Goal: Task Accomplishment & Management: Manage account settings

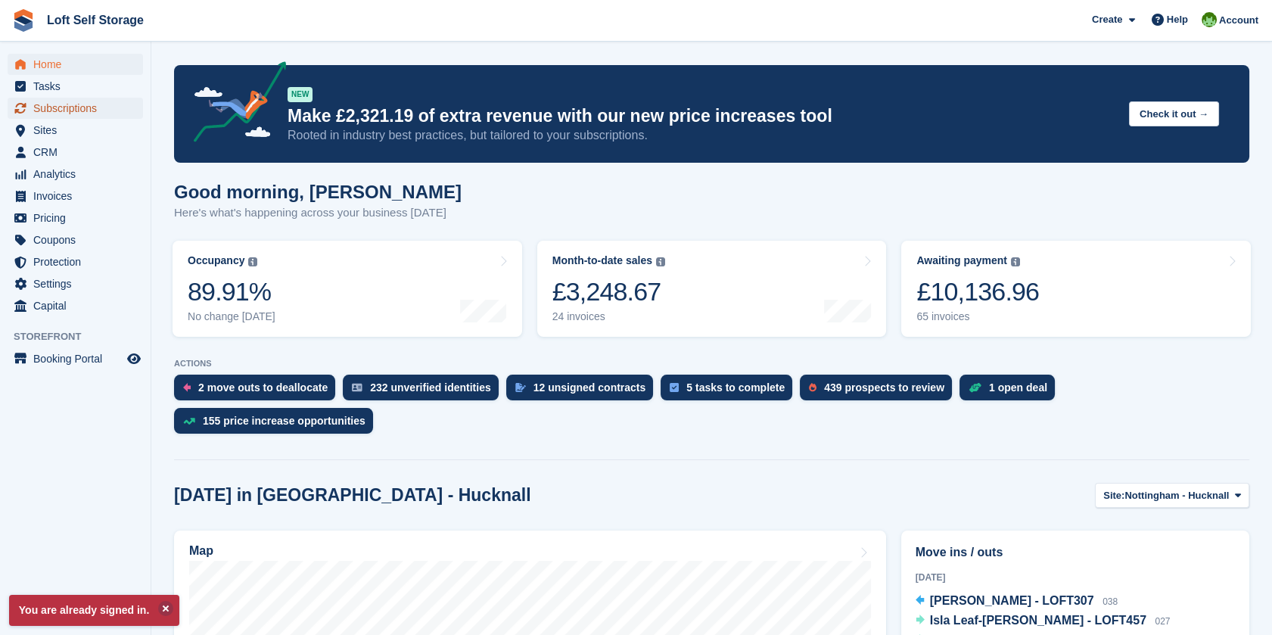
click at [98, 103] on span "Subscriptions" at bounding box center [78, 108] width 91 height 21
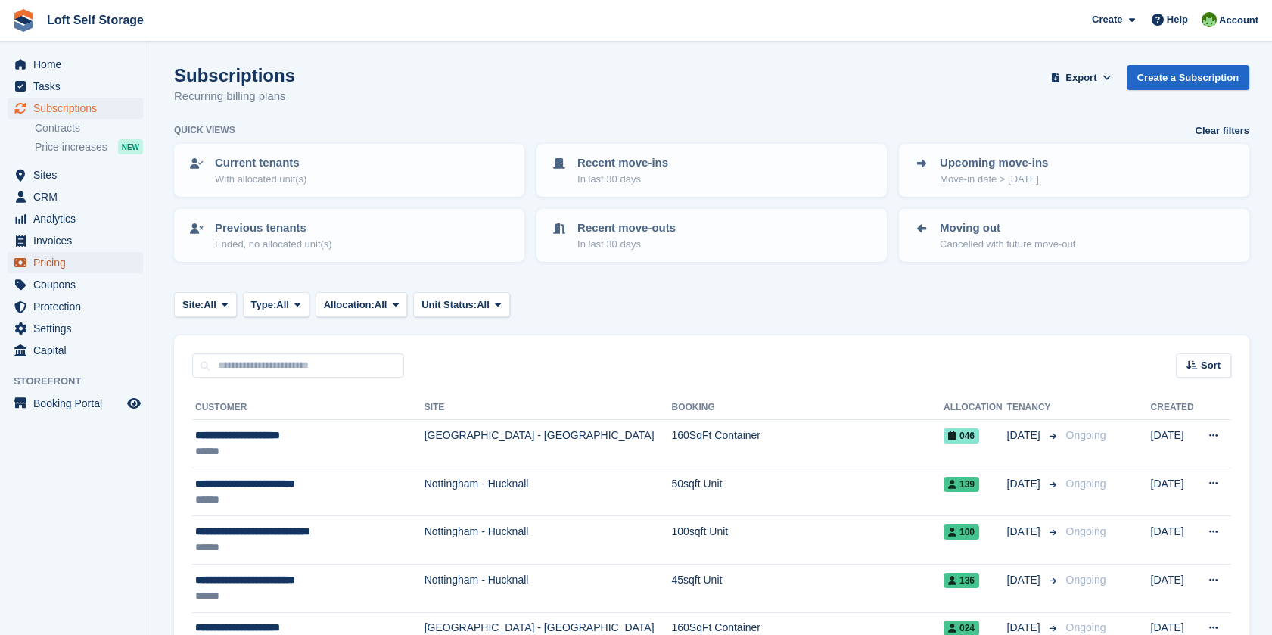
click at [51, 266] on span "Pricing" at bounding box center [78, 262] width 91 height 21
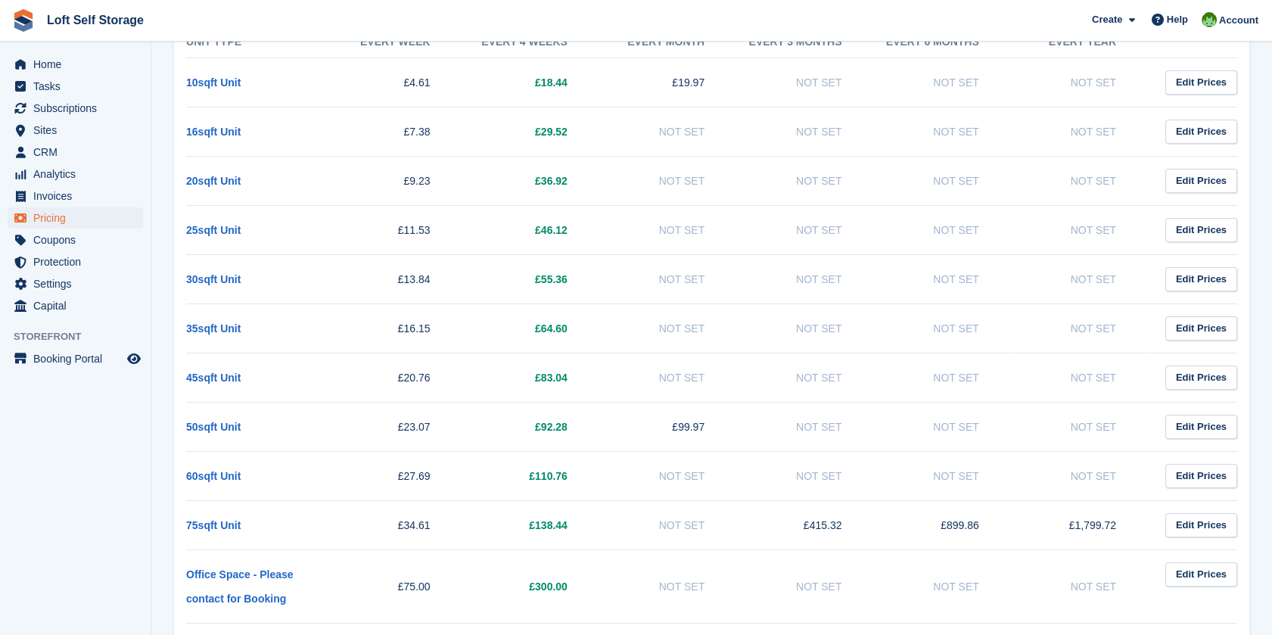
scroll to position [252, 0]
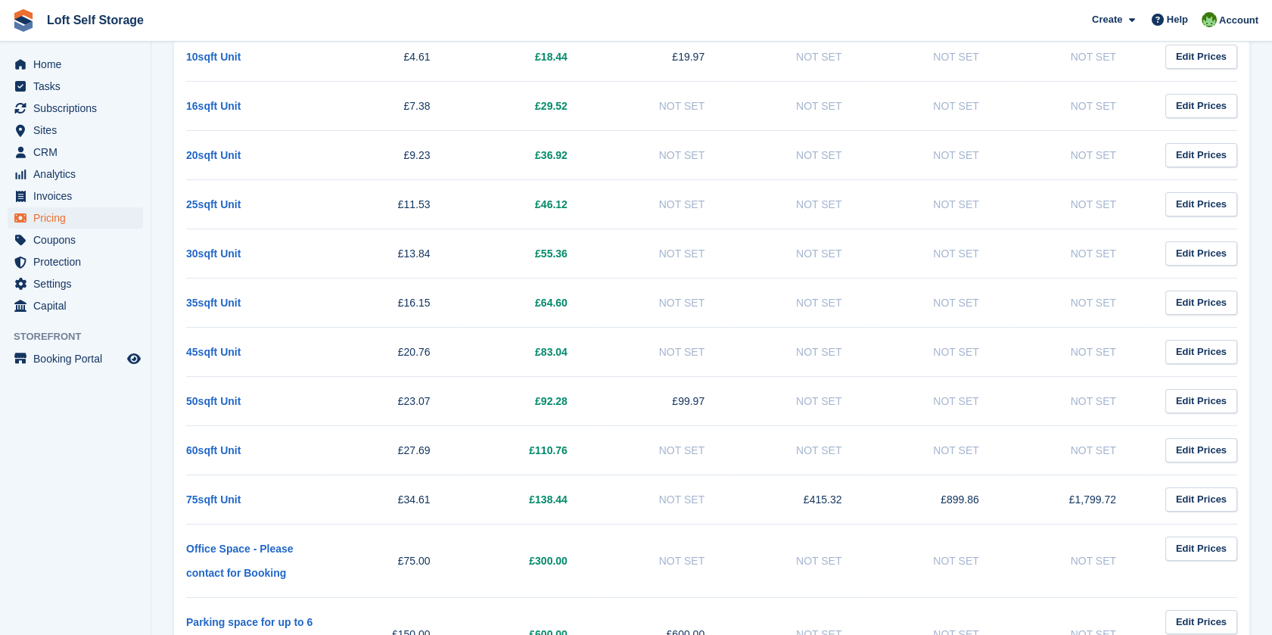
click at [225, 414] on td "50sqft Unit" at bounding box center [254, 400] width 137 height 49
click at [222, 395] on link "50sqft Unit" at bounding box center [213, 401] width 54 height 12
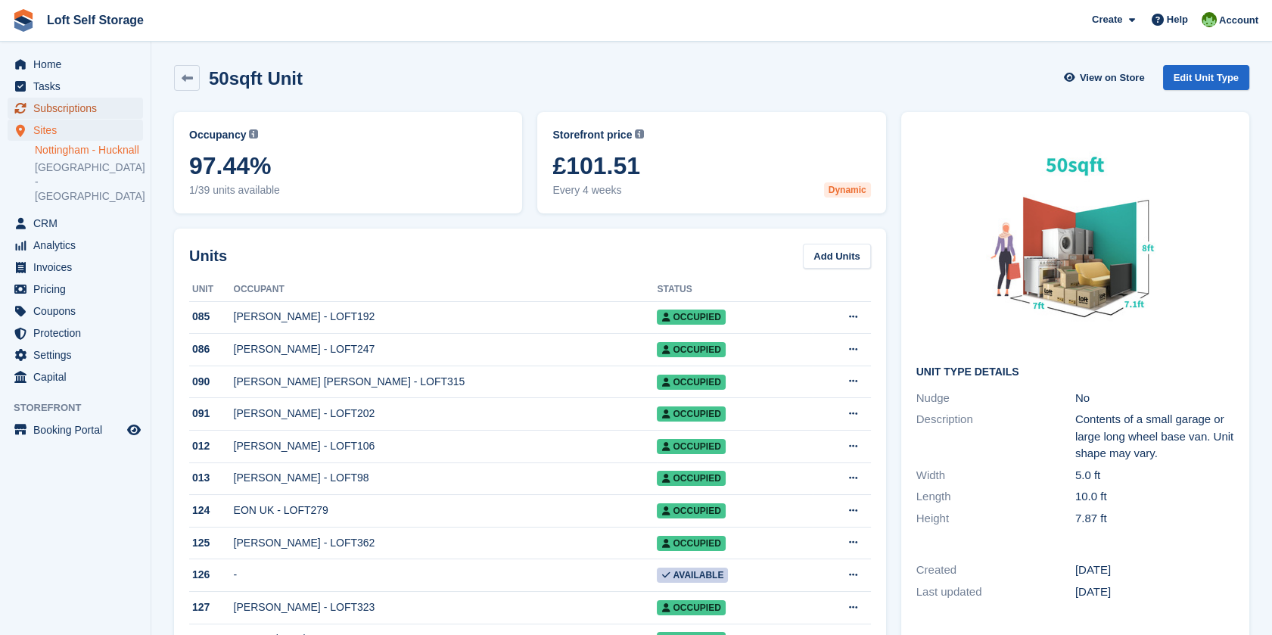
click at [67, 110] on span "Subscriptions" at bounding box center [78, 108] width 91 height 21
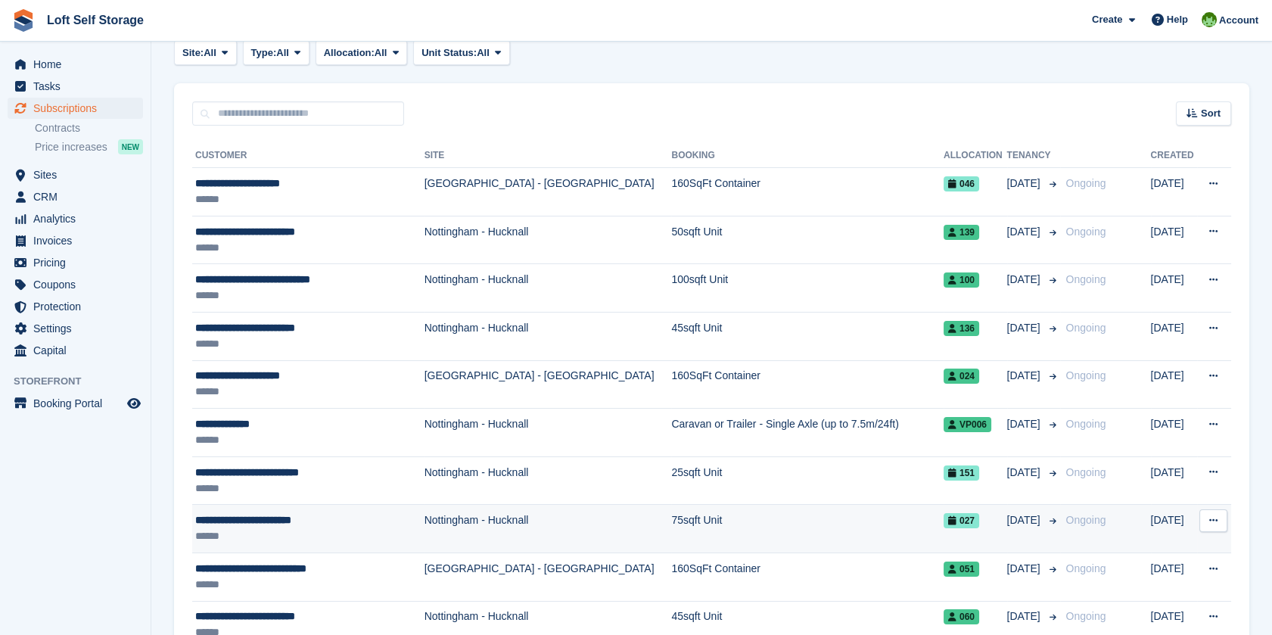
scroll to position [336, 0]
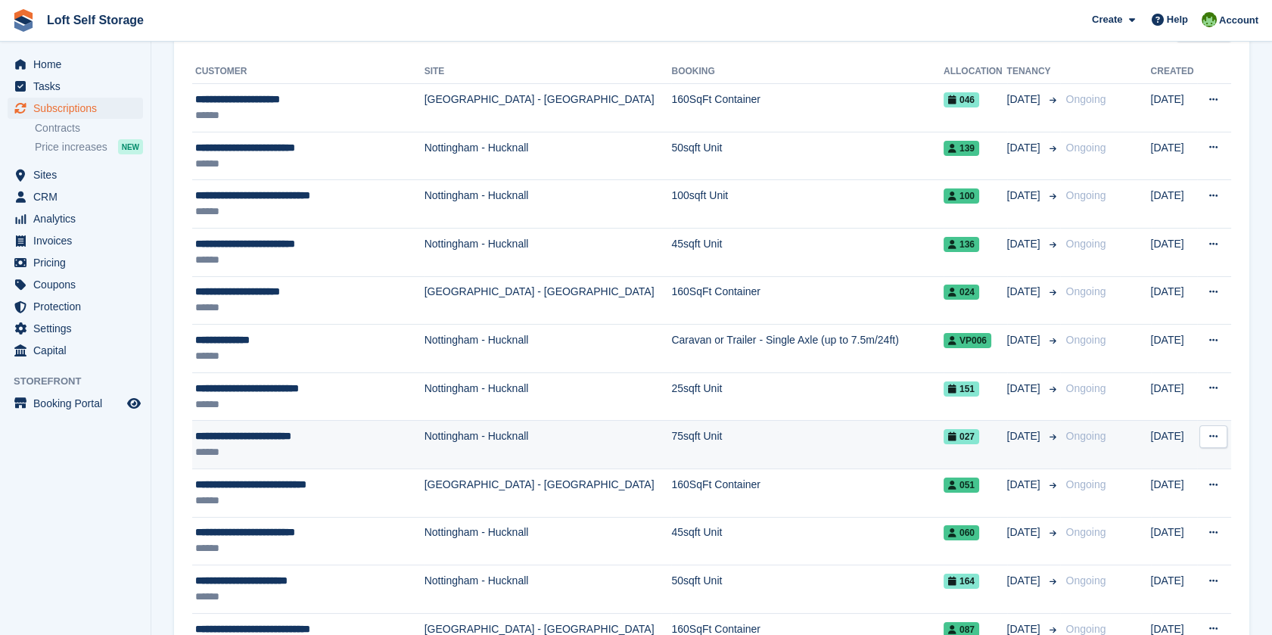
click at [247, 533] on div "**********" at bounding box center [301, 532] width 213 height 16
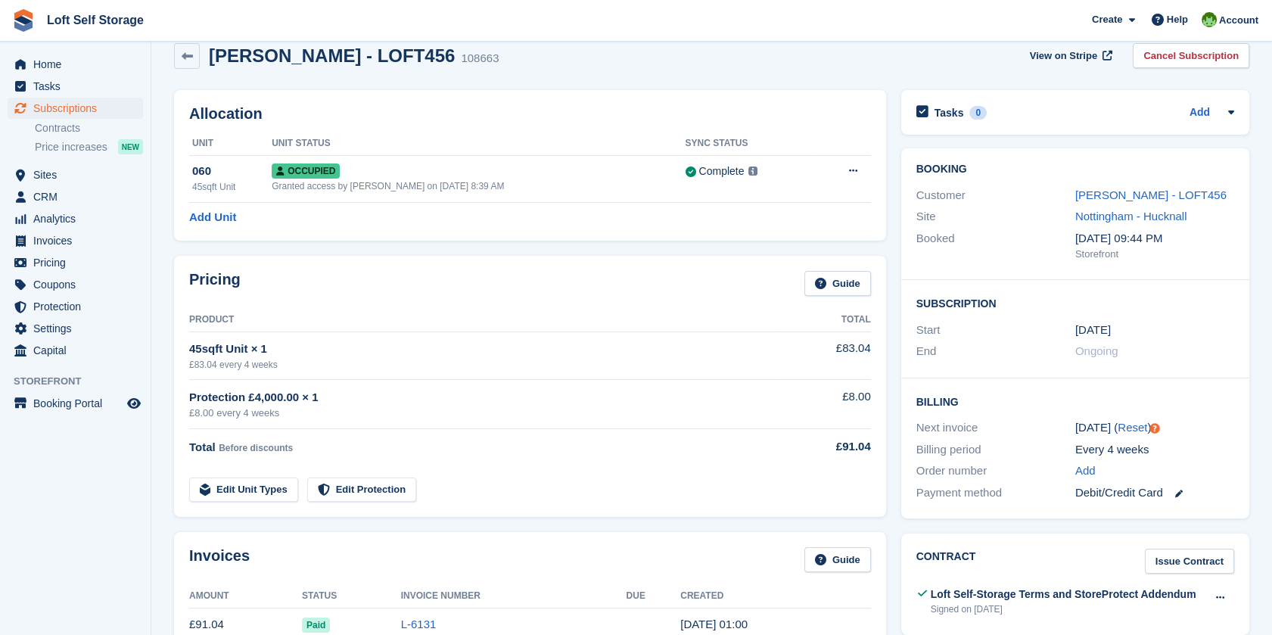
scroll to position [84, 0]
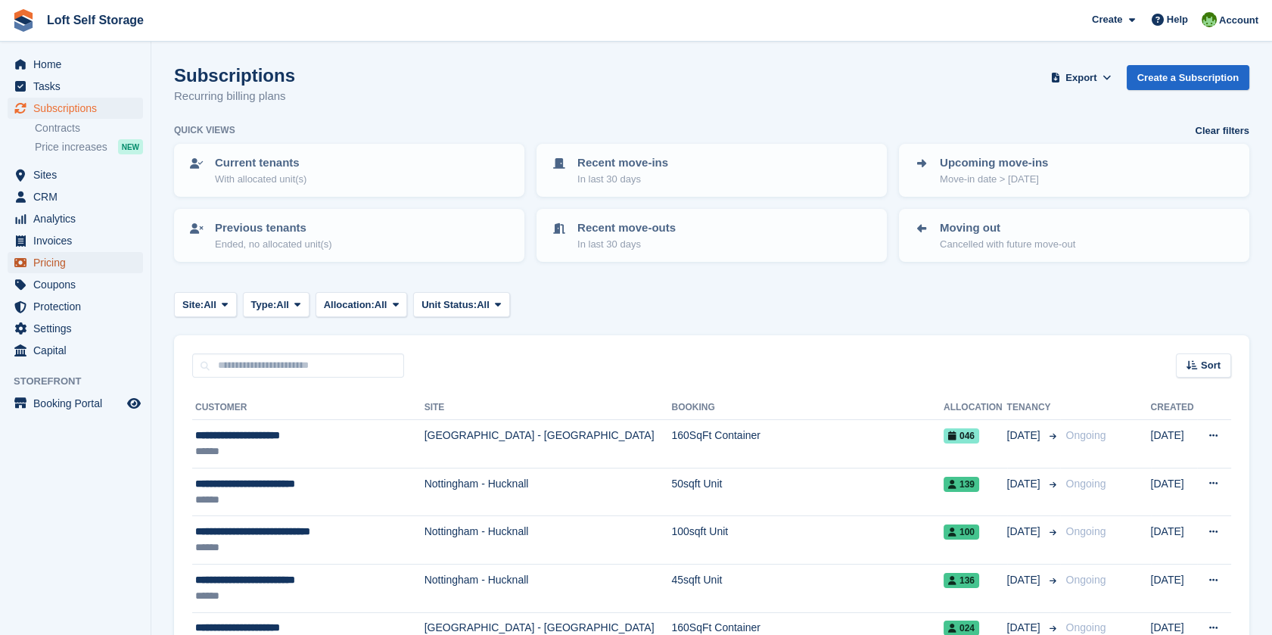
click at [48, 260] on span "Pricing" at bounding box center [78, 262] width 91 height 21
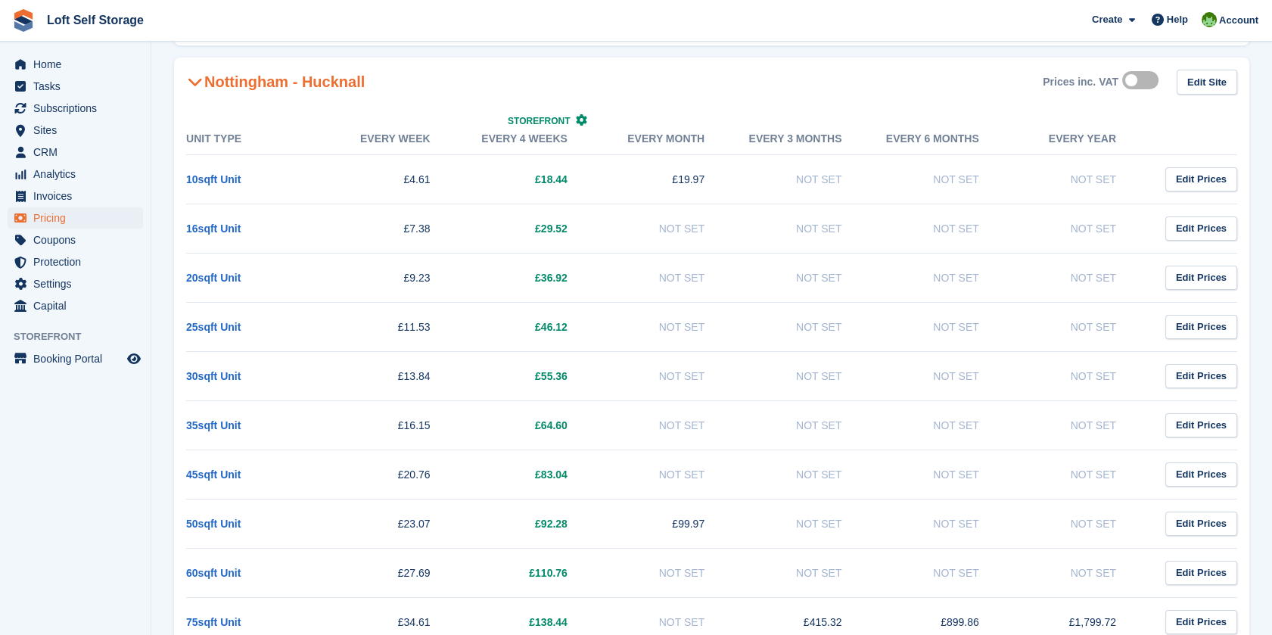
scroll to position [168, 0]
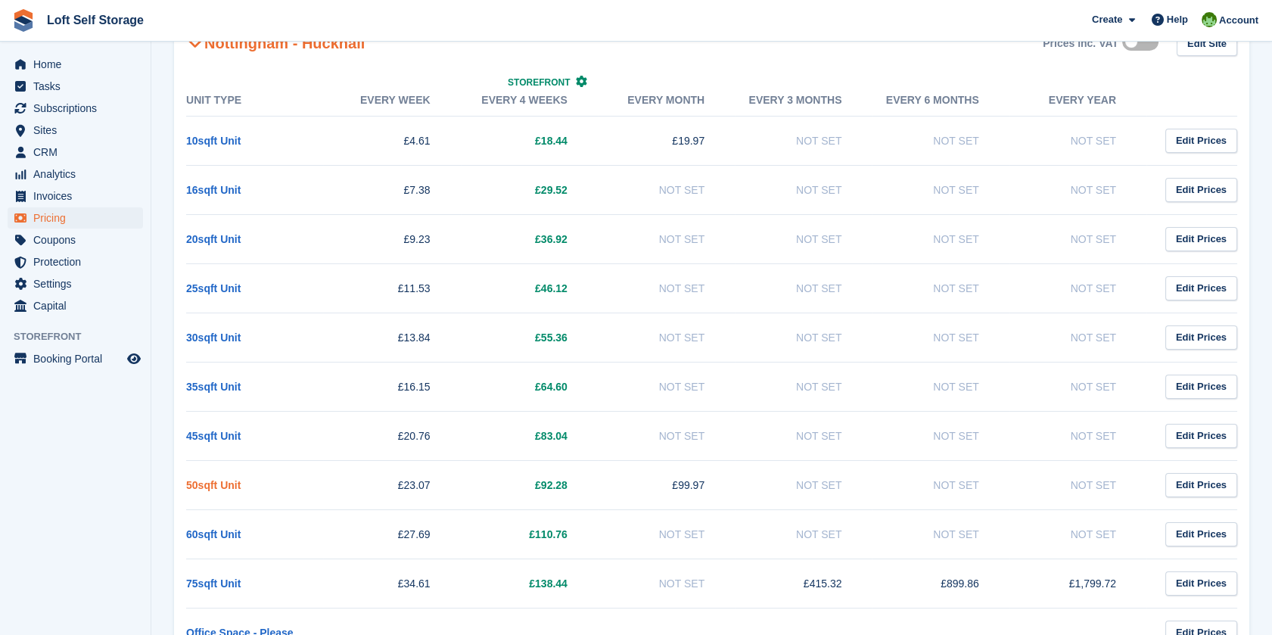
click at [213, 489] on link "50sqft Unit" at bounding box center [213, 485] width 54 height 12
